Goal: Transaction & Acquisition: Purchase product/service

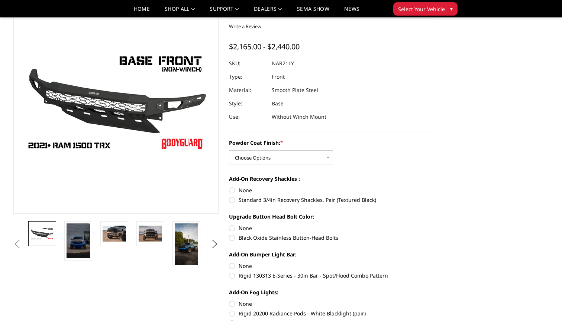
scroll to position [58, 0]
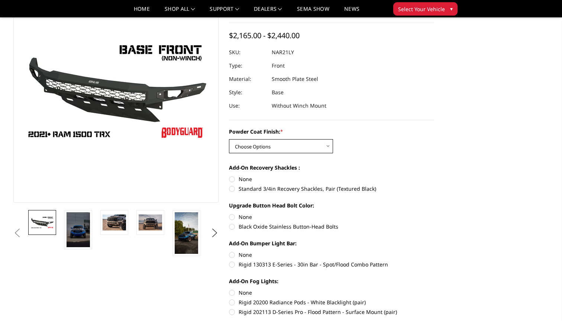
select select "3141"
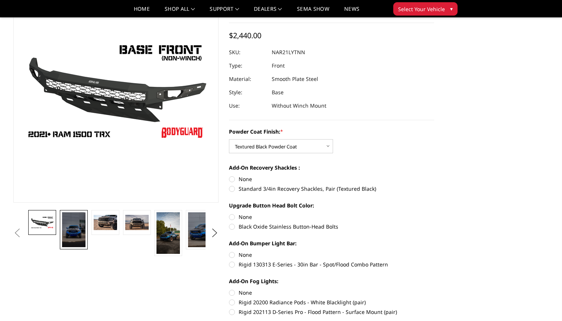
click at [79, 233] on img at bounding box center [73, 229] width 23 height 35
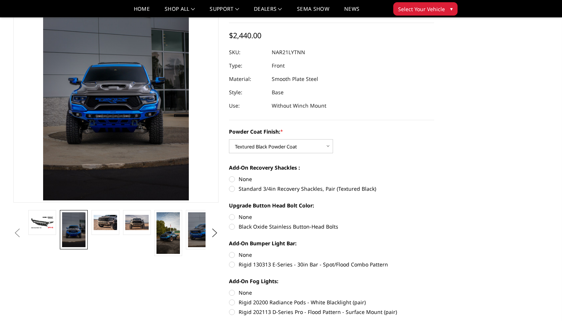
click at [153, 233] on li at bounding box center [169, 233] width 32 height 46
click at [159, 233] on img at bounding box center [167, 233] width 23 height 42
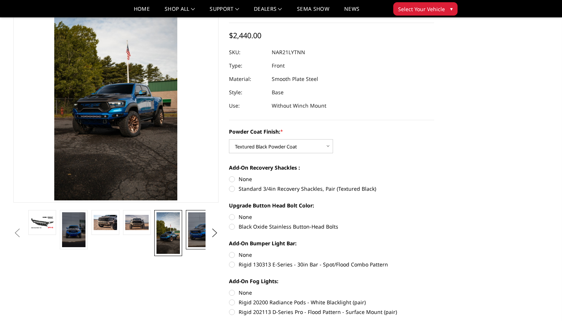
click at [196, 232] on img at bounding box center [199, 229] width 23 height 35
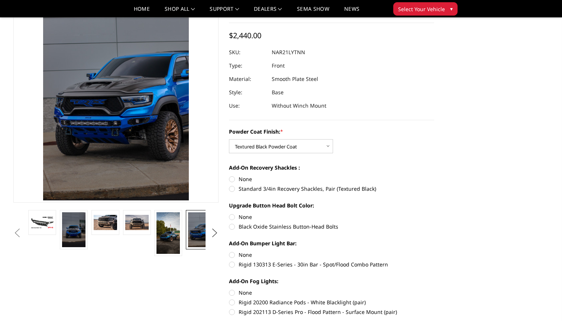
click at [209, 233] on button "Next" at bounding box center [214, 233] width 11 height 11
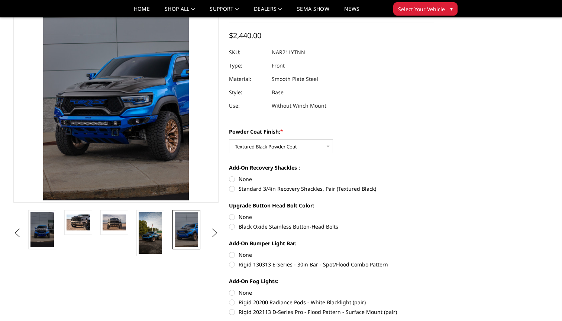
click at [213, 233] on button "Next" at bounding box center [214, 233] width 11 height 11
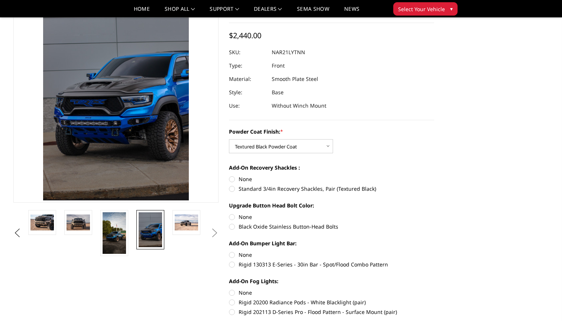
click at [220, 233] on button "Next" at bounding box center [214, 233] width 11 height 11
click at [219, 233] on button "Next" at bounding box center [214, 233] width 11 height 11
click at [214, 232] on button "Next" at bounding box center [214, 233] width 11 height 11
click at [213, 232] on button "Next" at bounding box center [214, 233] width 11 height 11
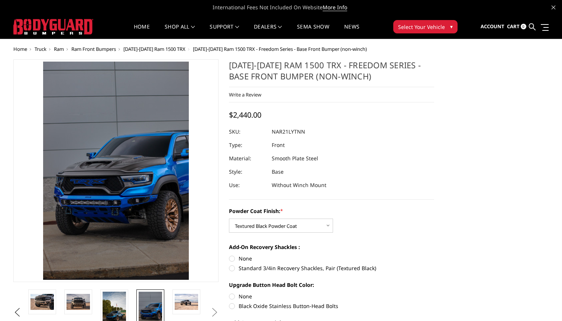
scroll to position [0, 0]
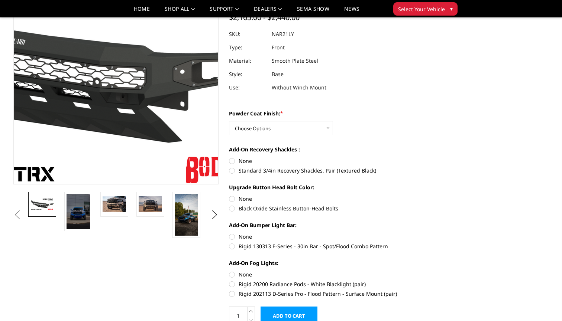
scroll to position [77, 0]
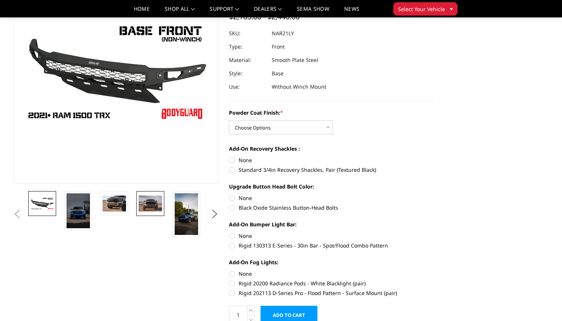
click at [151, 211] on img at bounding box center [150, 204] width 23 height 16
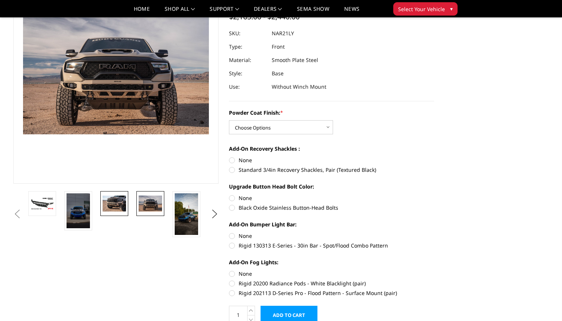
click at [110, 209] on img at bounding box center [114, 204] width 23 height 16
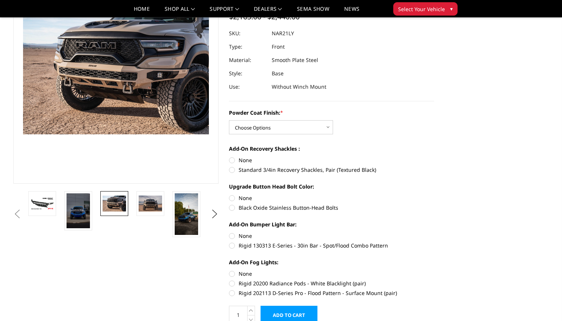
click at [263, 244] on label "Rigid 130313 E-Series - 30in Bar - Spot/Flood Combo Pattern" at bounding box center [331, 246] width 205 height 8
click at [434, 232] on input "Rigid 130313 E-Series - 30in Bar - Spot/Flood Combo Pattern" at bounding box center [434, 232] width 0 height 0
radio input "true"
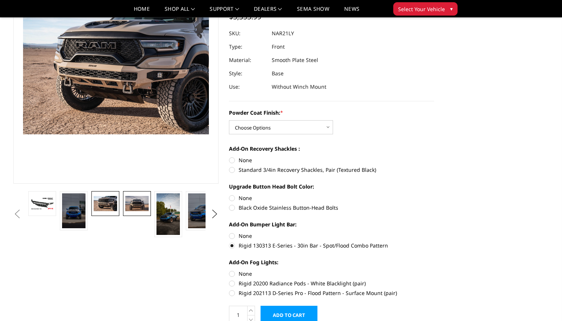
click at [129, 206] on img at bounding box center [136, 204] width 23 height 16
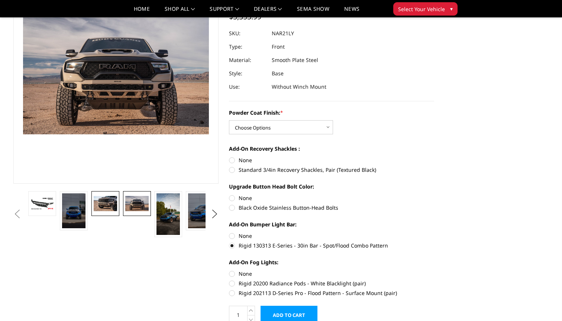
click at [114, 206] on img at bounding box center [105, 204] width 23 height 16
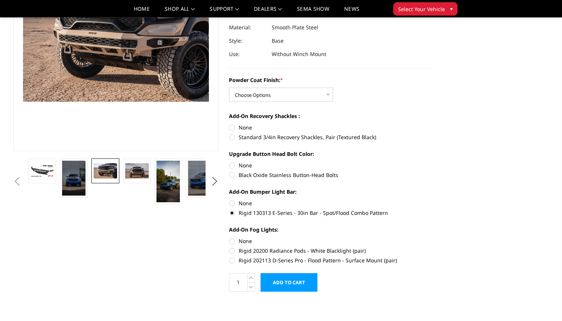
scroll to position [111, 0]
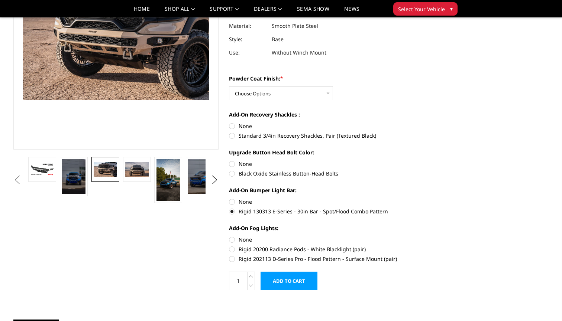
click at [245, 203] on label "None" at bounding box center [331, 202] width 205 height 8
click at [229, 198] on input "None" at bounding box center [229, 198] width 0 height 0
radio input "true"
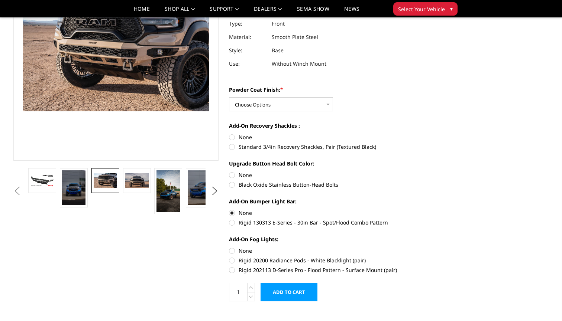
scroll to position [100, 0]
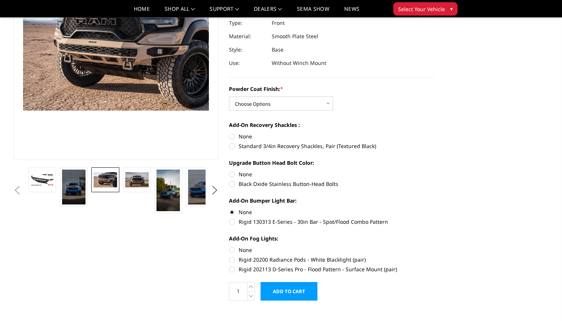
click at [248, 148] on label "Standard 3/4in Recovery Shackles, Pair (Textured Black)" at bounding box center [331, 146] width 205 height 8
click at [434, 133] on input "Standard 3/4in Recovery Shackles, Pair (Textured Black)" at bounding box center [434, 133] width 0 height 0
radio input "true"
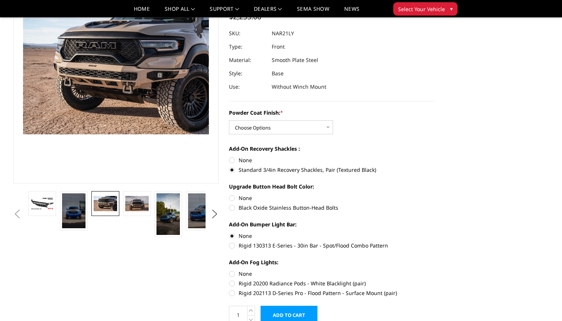
click at [242, 158] on label "None" at bounding box center [331, 160] width 205 height 8
click at [229, 157] on input "None" at bounding box center [229, 156] width 0 height 0
radio input "true"
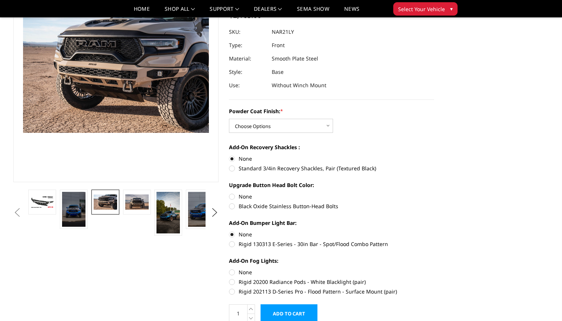
scroll to position [79, 0]
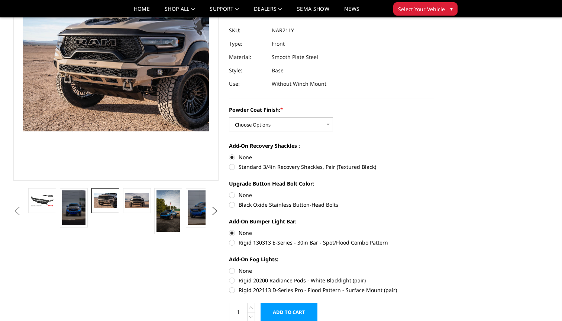
click at [245, 202] on label "Black Oxide Stainless Button-Head Bolts" at bounding box center [331, 205] width 205 height 8
click at [434, 192] on input "Black Oxide Stainless Button-Head Bolts" at bounding box center [434, 191] width 0 height 0
radio input "true"
click at [298, 288] on label "Rigid 202113 D-Series Pro - Flood Pattern - Surface Mount (pair)" at bounding box center [331, 290] width 205 height 8
click at [434, 277] on input "Rigid 202113 D-Series Pro - Flood Pattern - Surface Mount (pair)" at bounding box center [434, 277] width 0 height 0
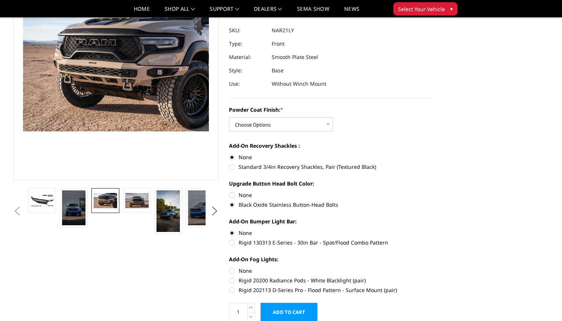
radio input "true"
click at [294, 280] on label "Rigid 20200 Radiance Pods - White Blacklight (pair)" at bounding box center [331, 281] width 205 height 8
click at [434, 267] on input "Rigid 20200 Radiance Pods - White Blacklight (pair)" at bounding box center [434, 267] width 0 height 0
radio input "true"
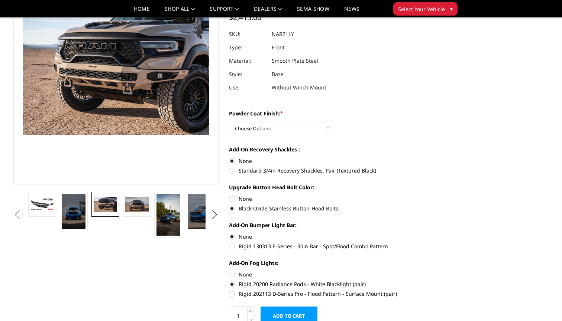
scroll to position [77, 0]
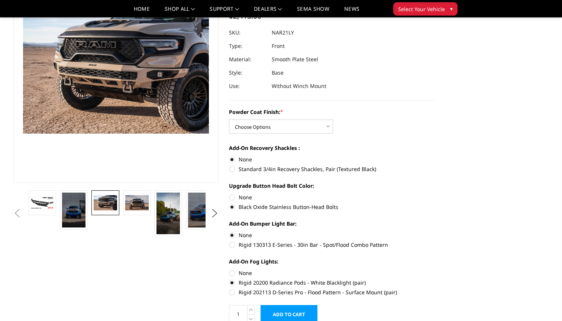
click at [249, 274] on label "None" at bounding box center [331, 273] width 205 height 8
click at [229, 270] on input "None" at bounding box center [229, 269] width 0 height 0
radio input "true"
select select "3141"
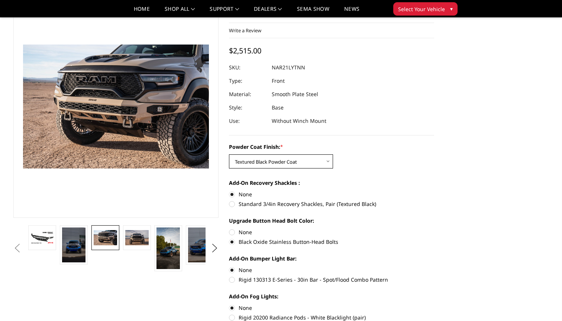
scroll to position [43, 0]
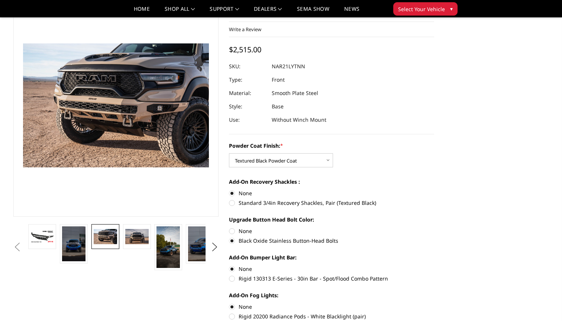
click at [238, 228] on label "None" at bounding box center [331, 231] width 205 height 8
click at [229, 228] on input "None" at bounding box center [229, 227] width 0 height 0
radio input "true"
click at [80, 247] on img at bounding box center [73, 244] width 23 height 35
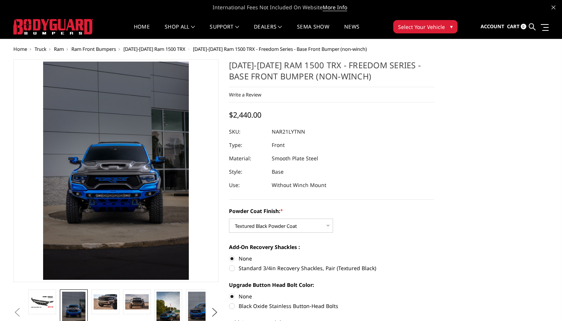
scroll to position [0, 0]
click at [115, 303] on img at bounding box center [105, 303] width 23 height 16
